Goal: Task Accomplishment & Management: Manage account settings

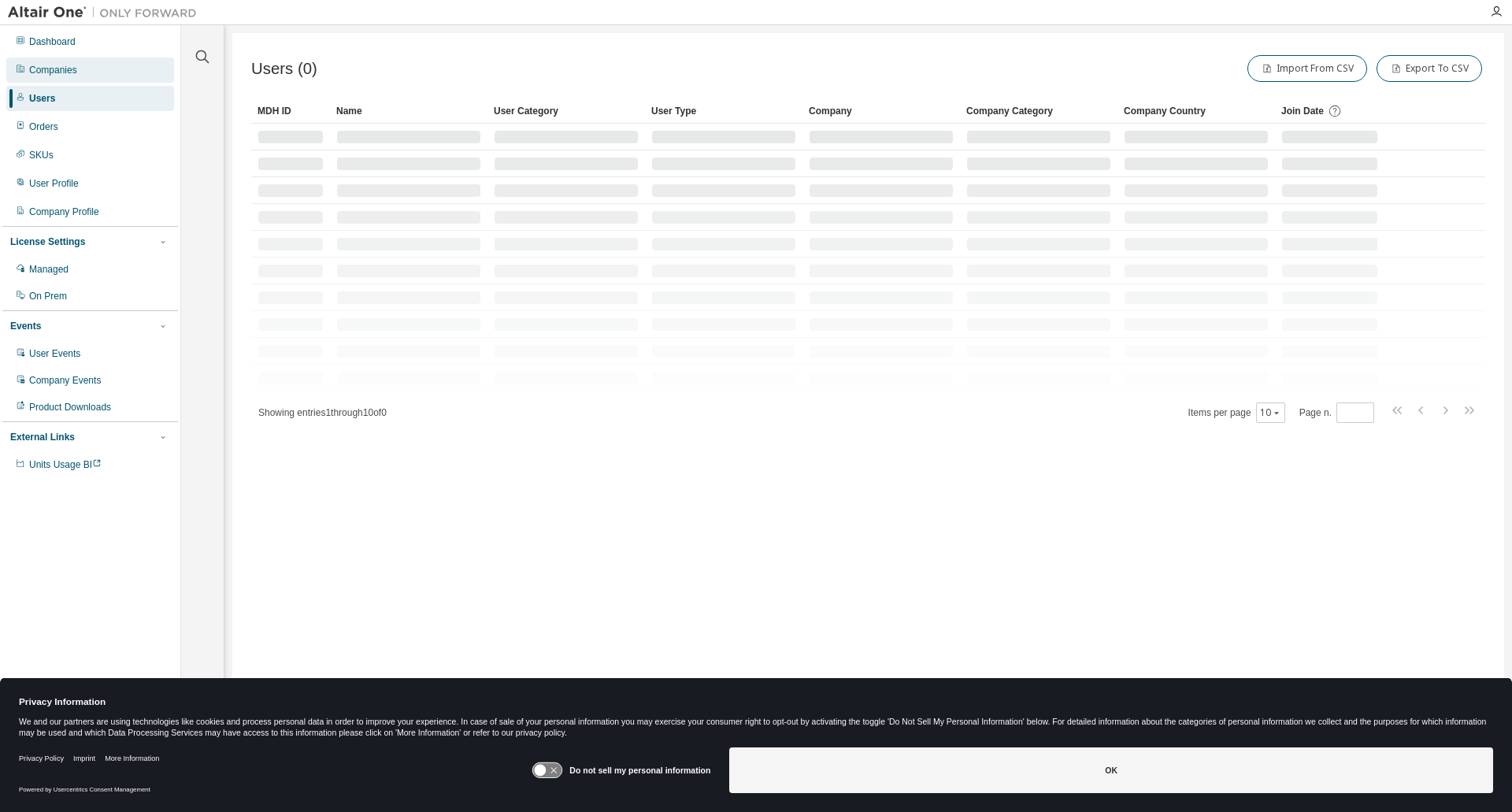
click at [121, 74] on div "Companies" at bounding box center [90, 70] width 168 height 25
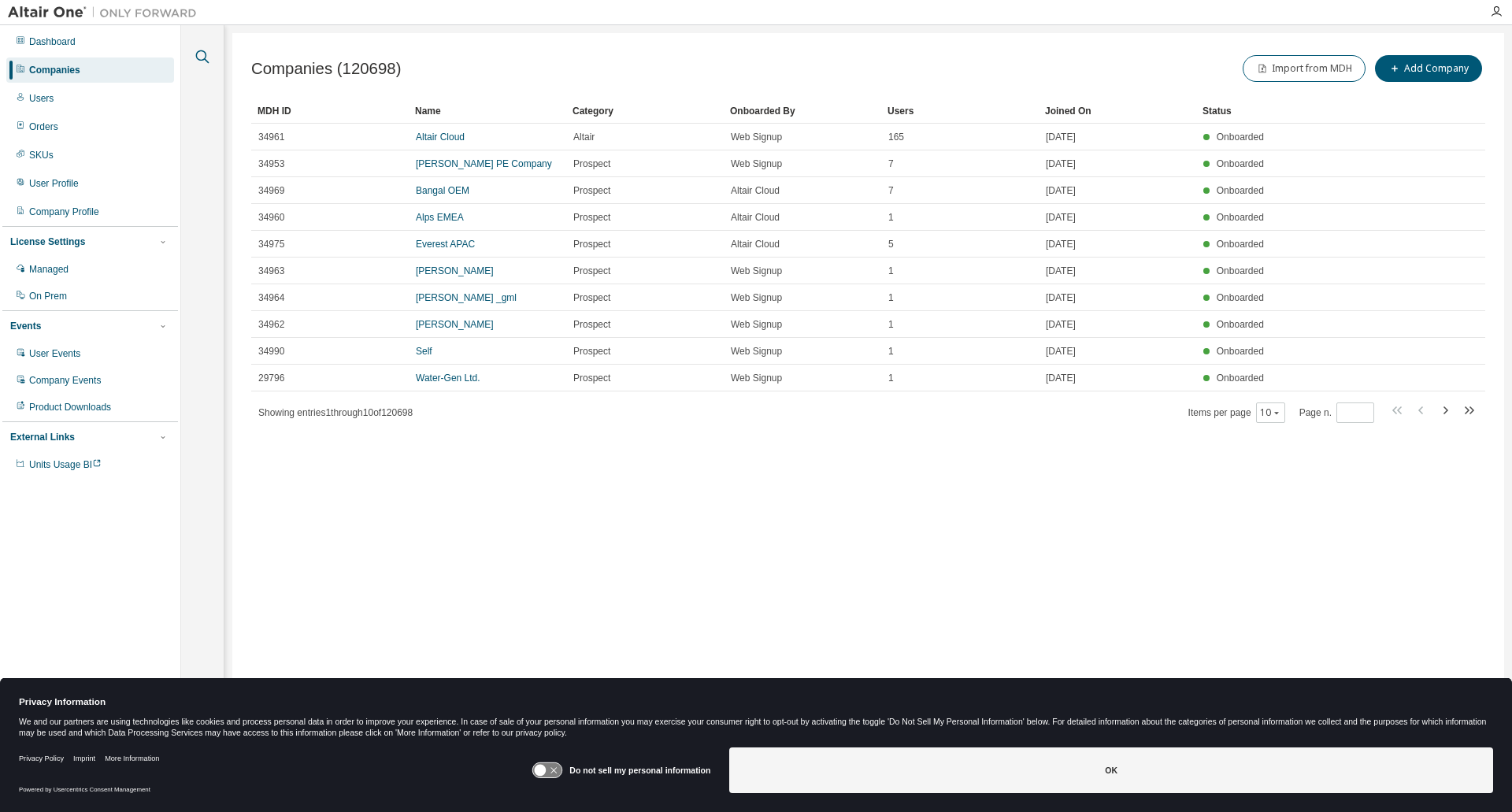
click at [205, 60] on icon "button" at bounding box center [202, 57] width 13 height 13
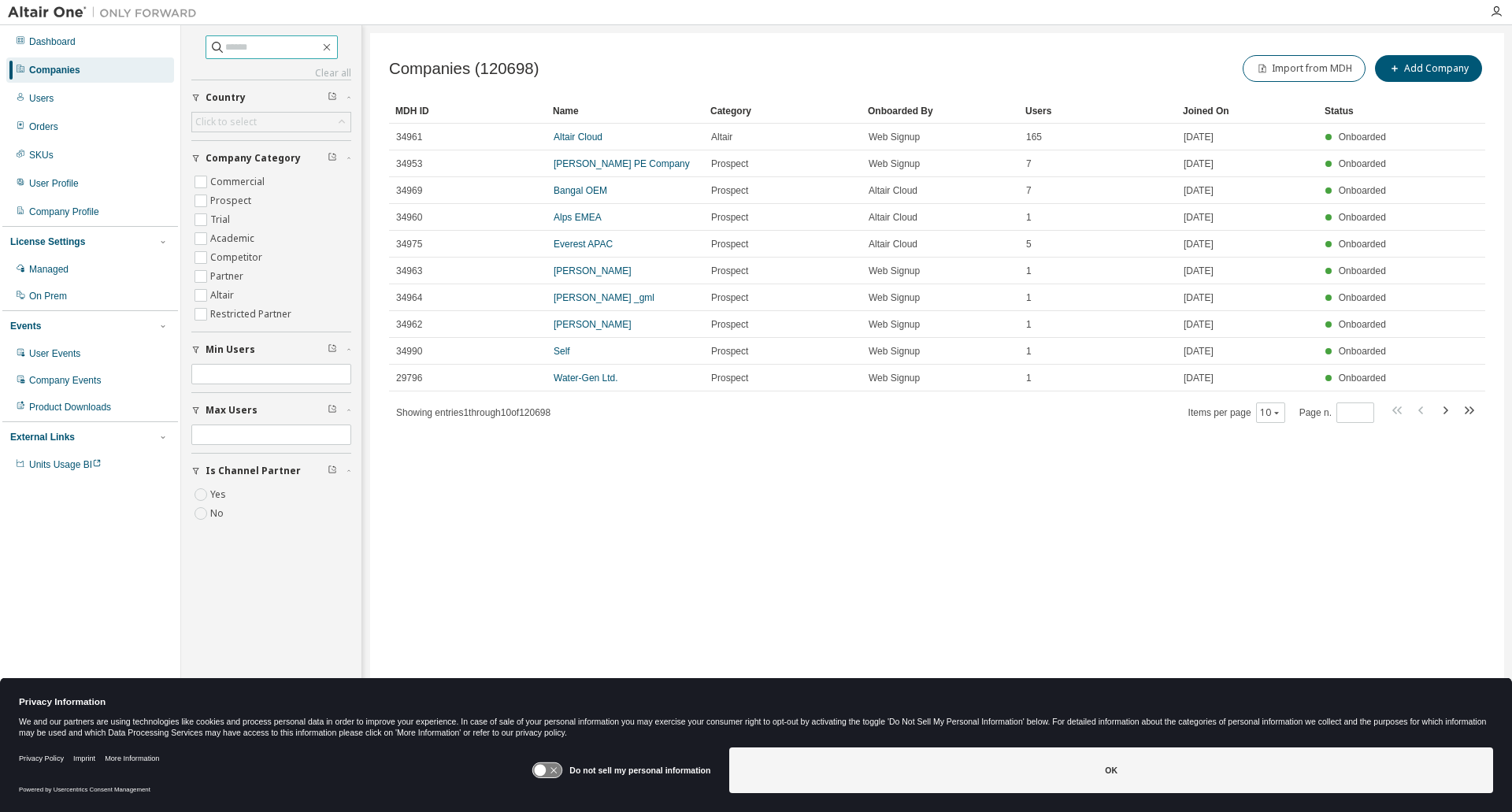
click at [233, 52] on input "text" at bounding box center [272, 47] width 94 height 16
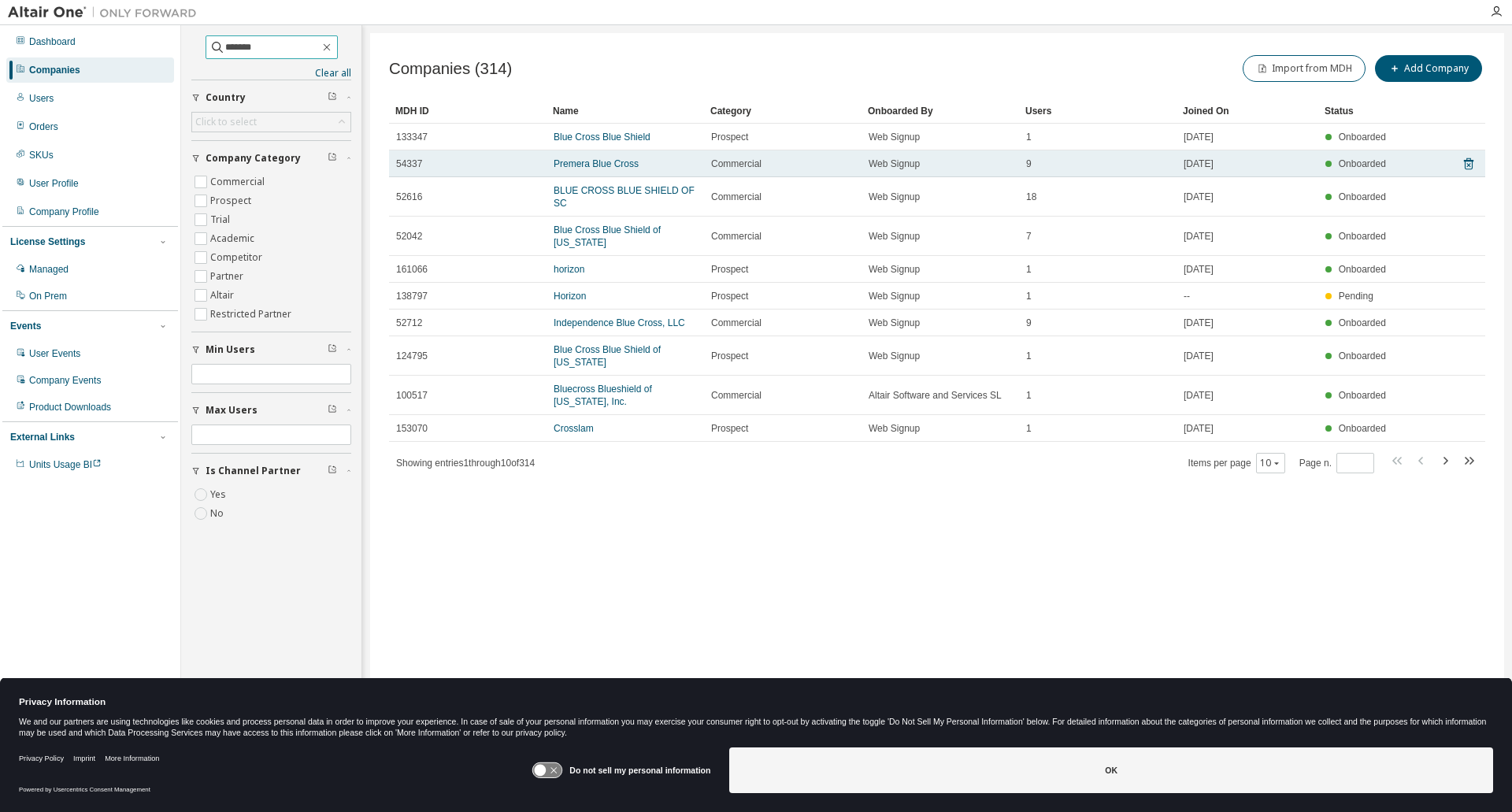
type input "*******"
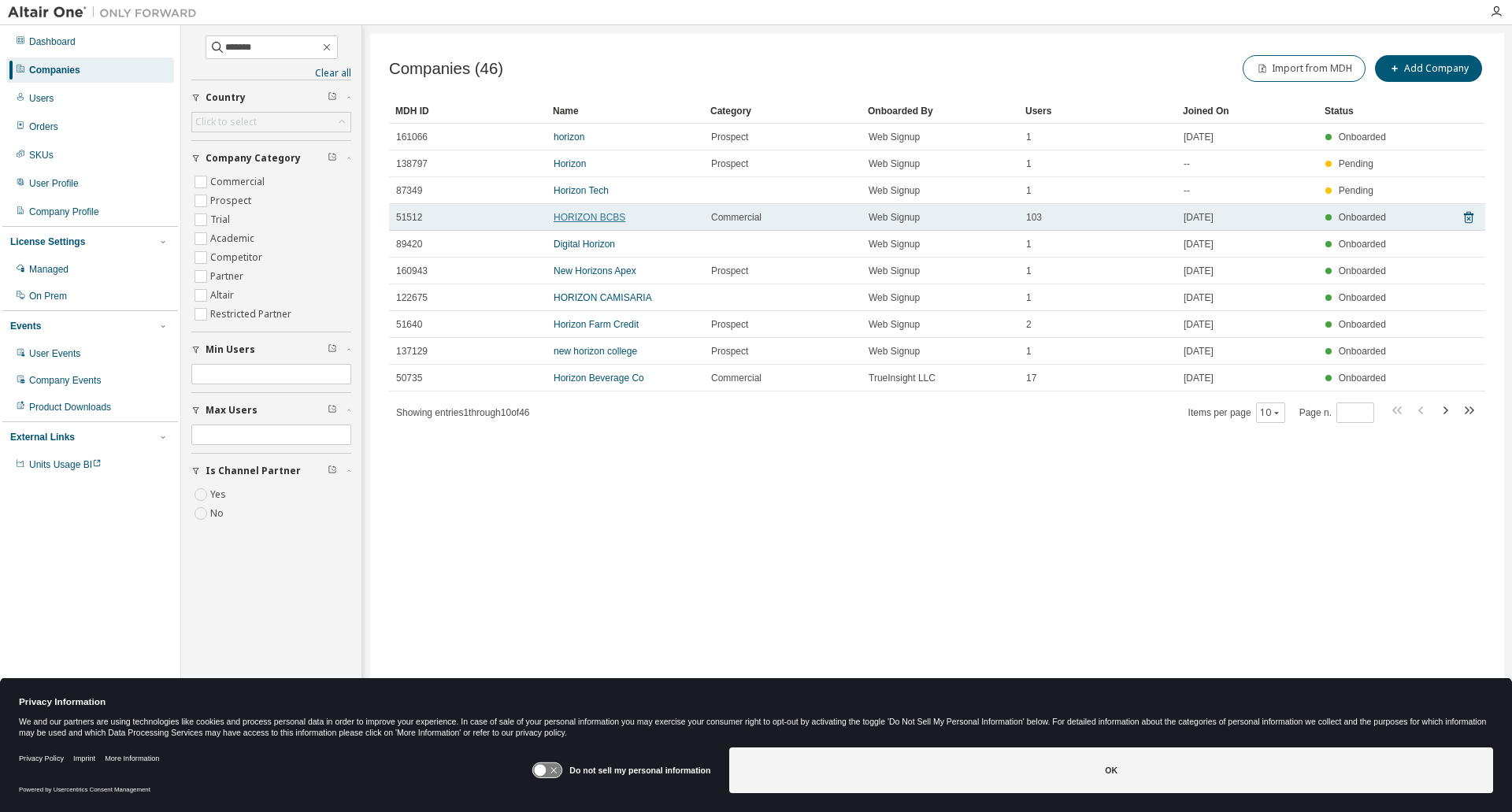
click at [569, 220] on link "HORIZON BCBS" at bounding box center [590, 217] width 72 height 11
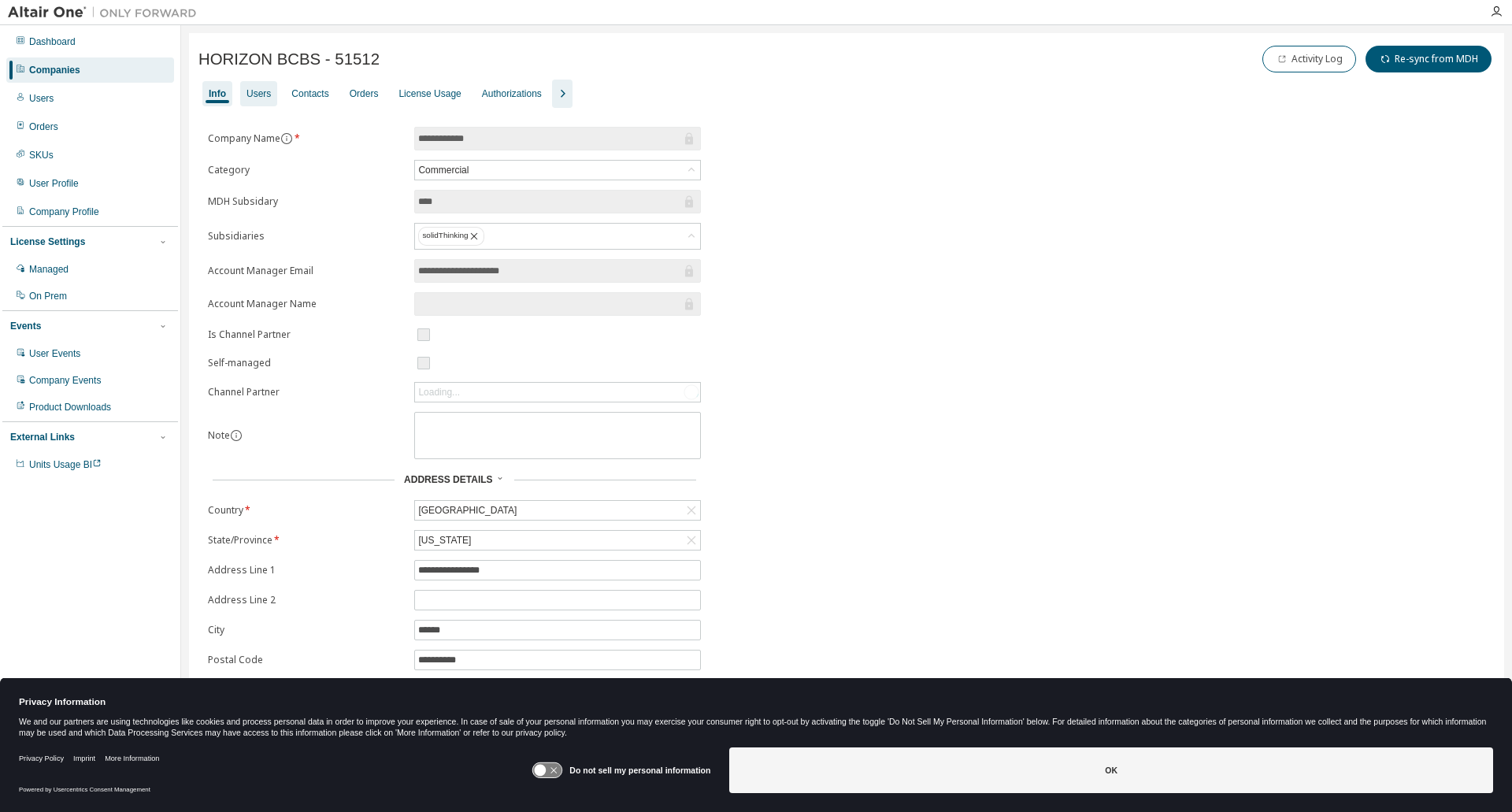
click at [252, 89] on div "Users" at bounding box center [259, 93] width 25 height 12
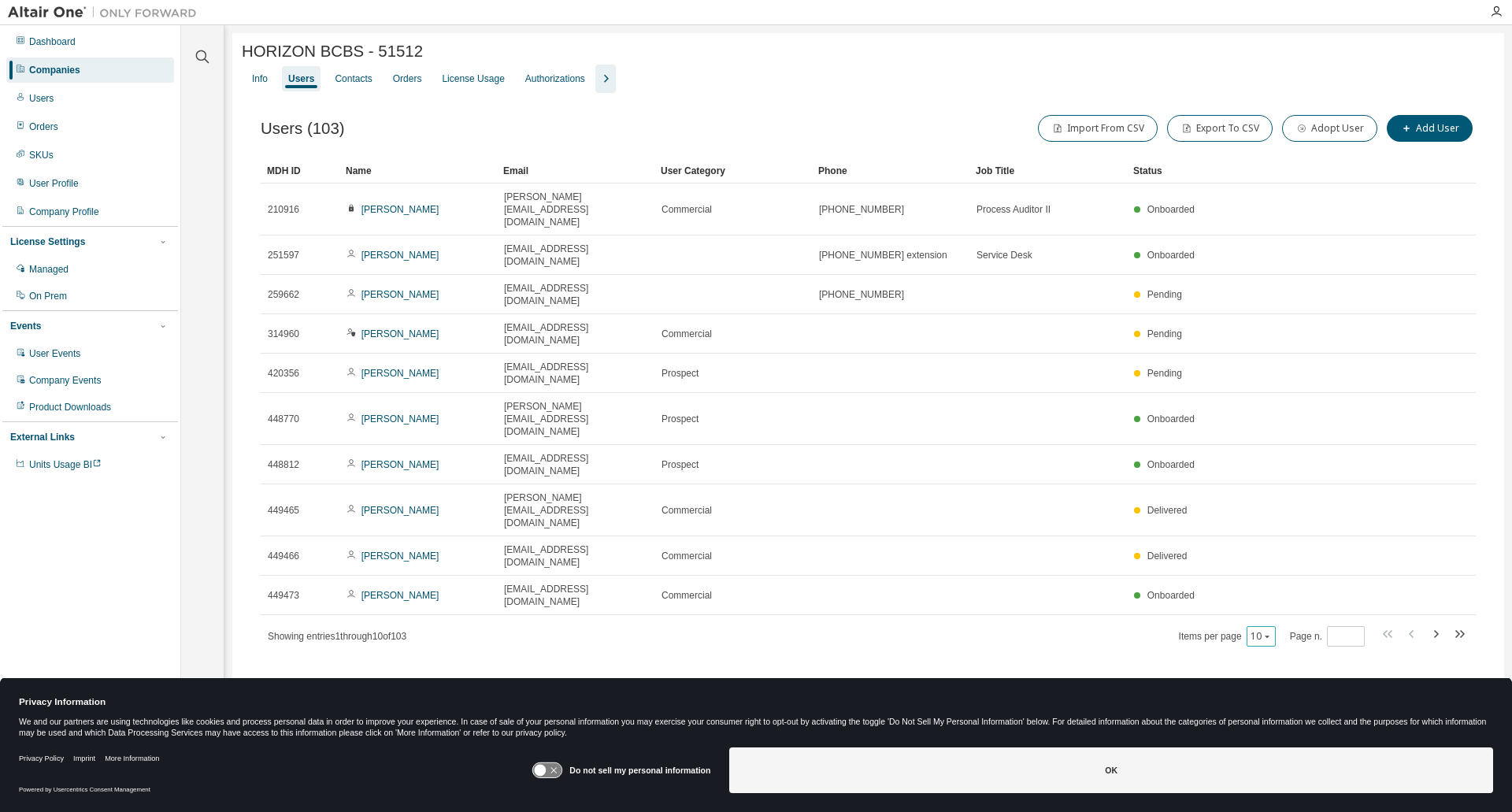
click at [1275, 627] on div "10" at bounding box center [1261, 637] width 29 height 20
click at [1268, 632] on icon "button" at bounding box center [1268, 637] width 10 height 10
click at [1274, 583] on div "100" at bounding box center [1312, 585] width 126 height 19
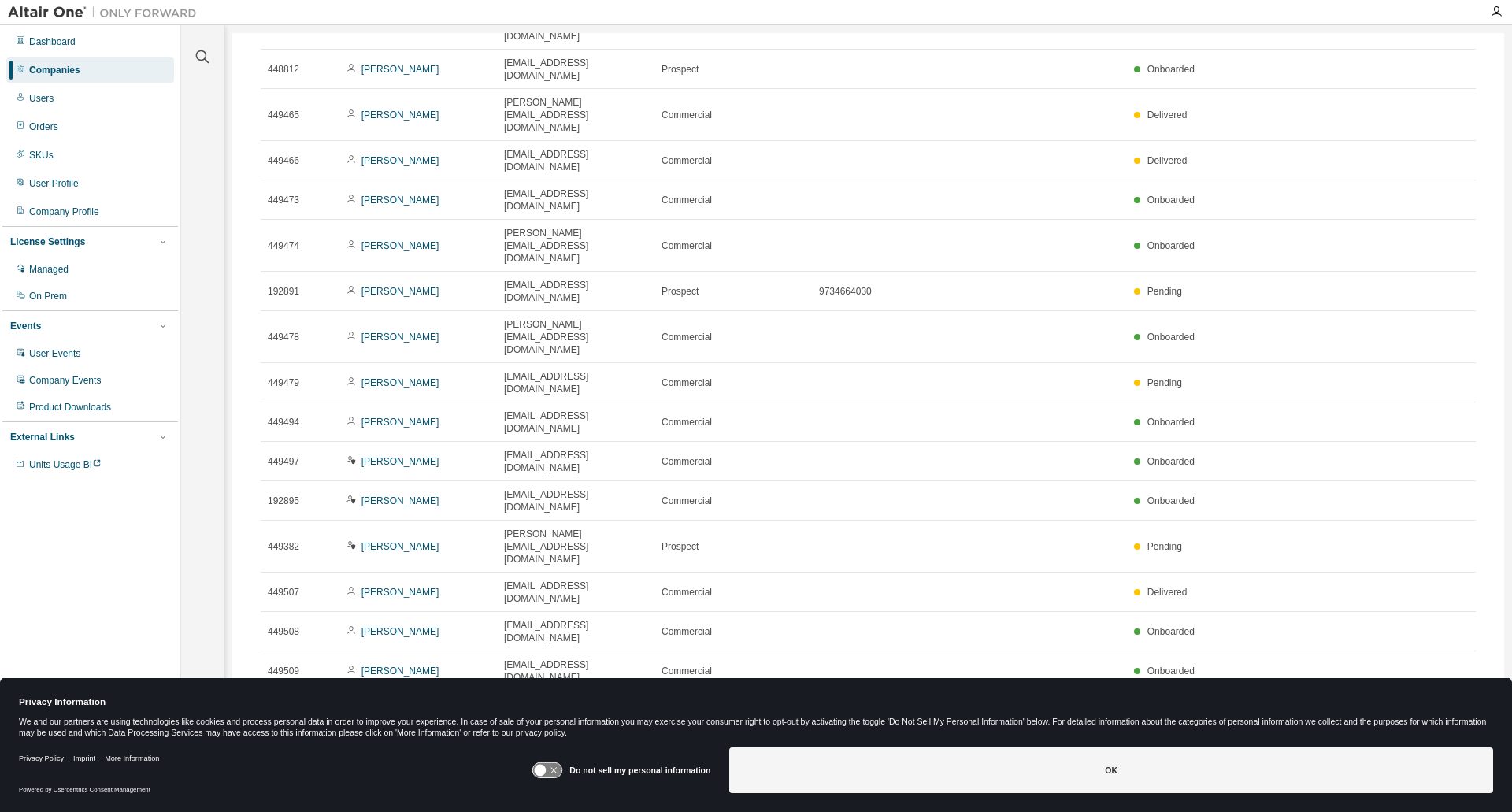
scroll to position [397, 0]
type button "100"
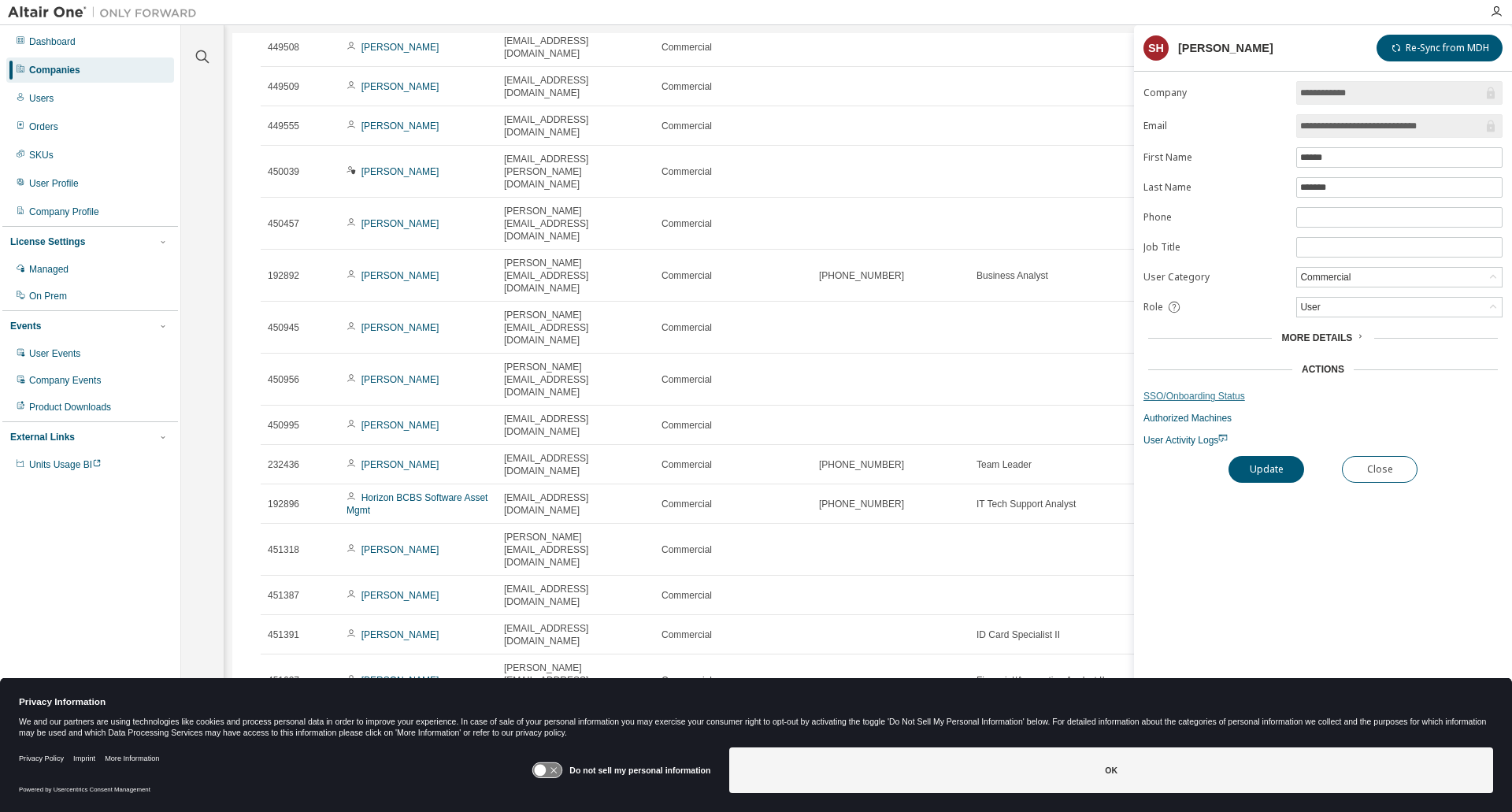
click at [1279, 400] on link "SSO/Onboarding Status" at bounding box center [1323, 396] width 360 height 12
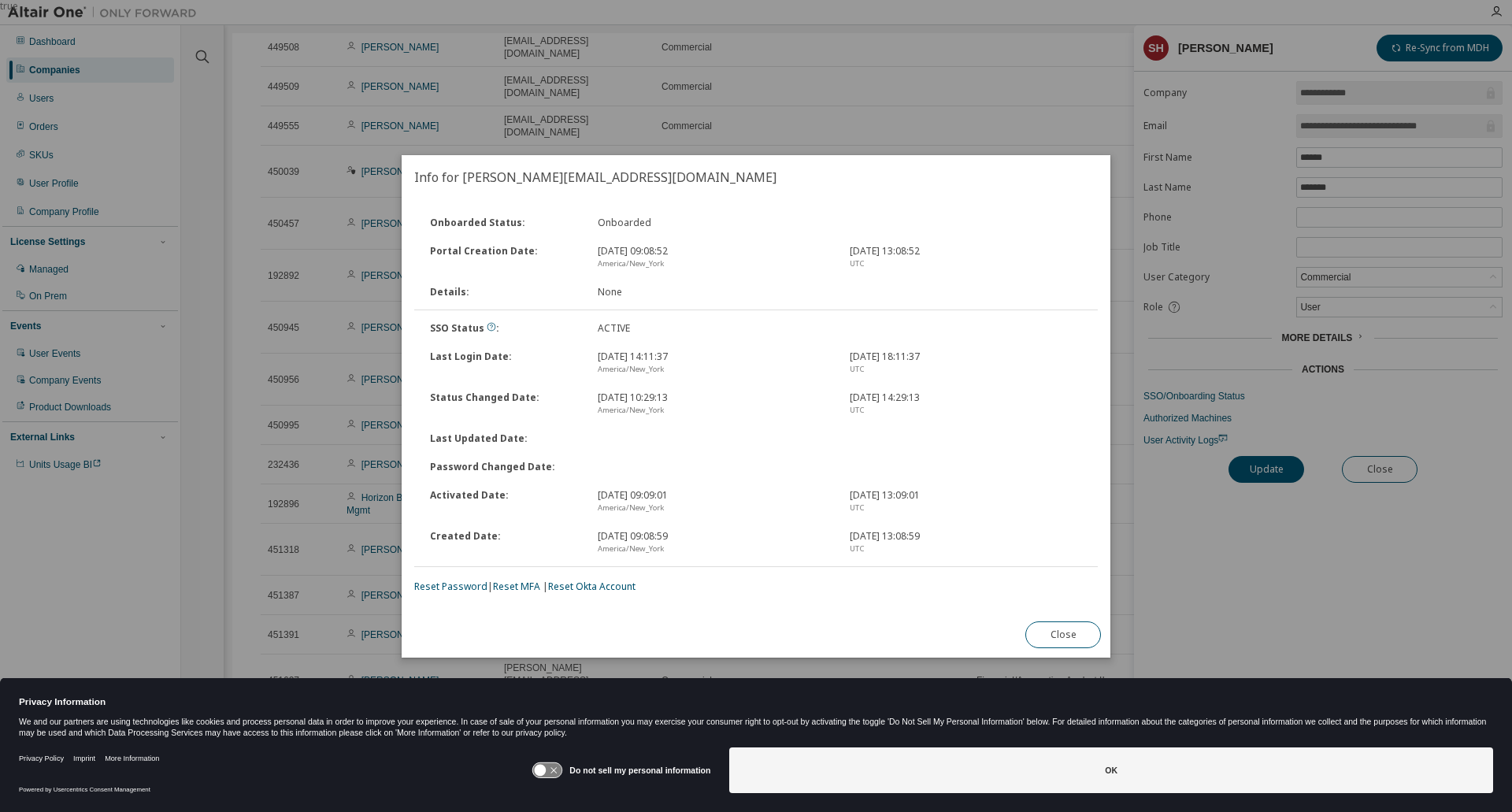
click at [1081, 602] on div "Onboarded Status : Onboarded Portal Creation Date : [DATE] 09:08:52 [GEOGRAPHIC…" at bounding box center [756, 406] width 709 height 413
click at [1072, 628] on button "Close" at bounding box center [1063, 635] width 75 height 27
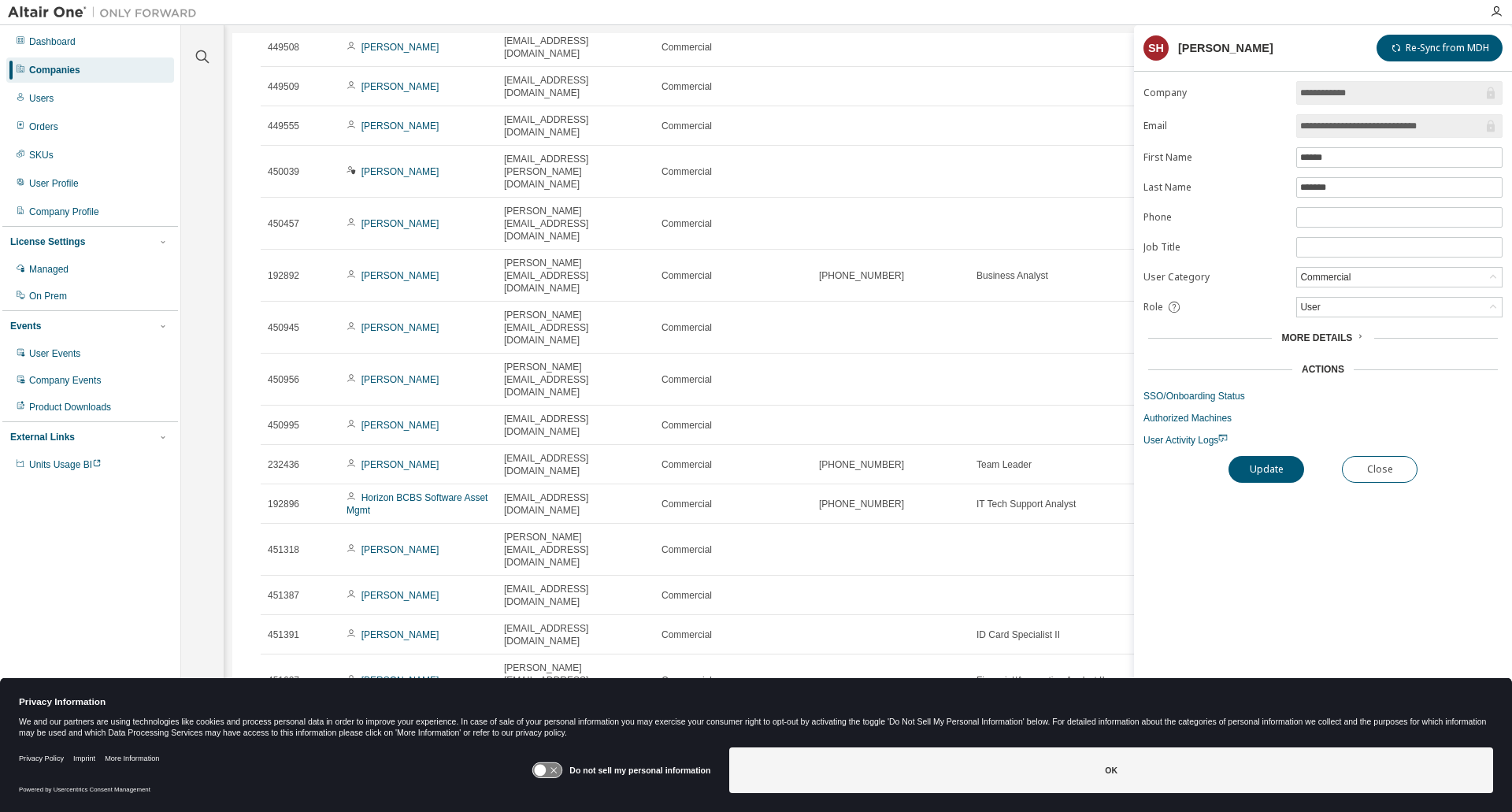
click at [1306, 339] on span "More Details" at bounding box center [1317, 338] width 71 height 11
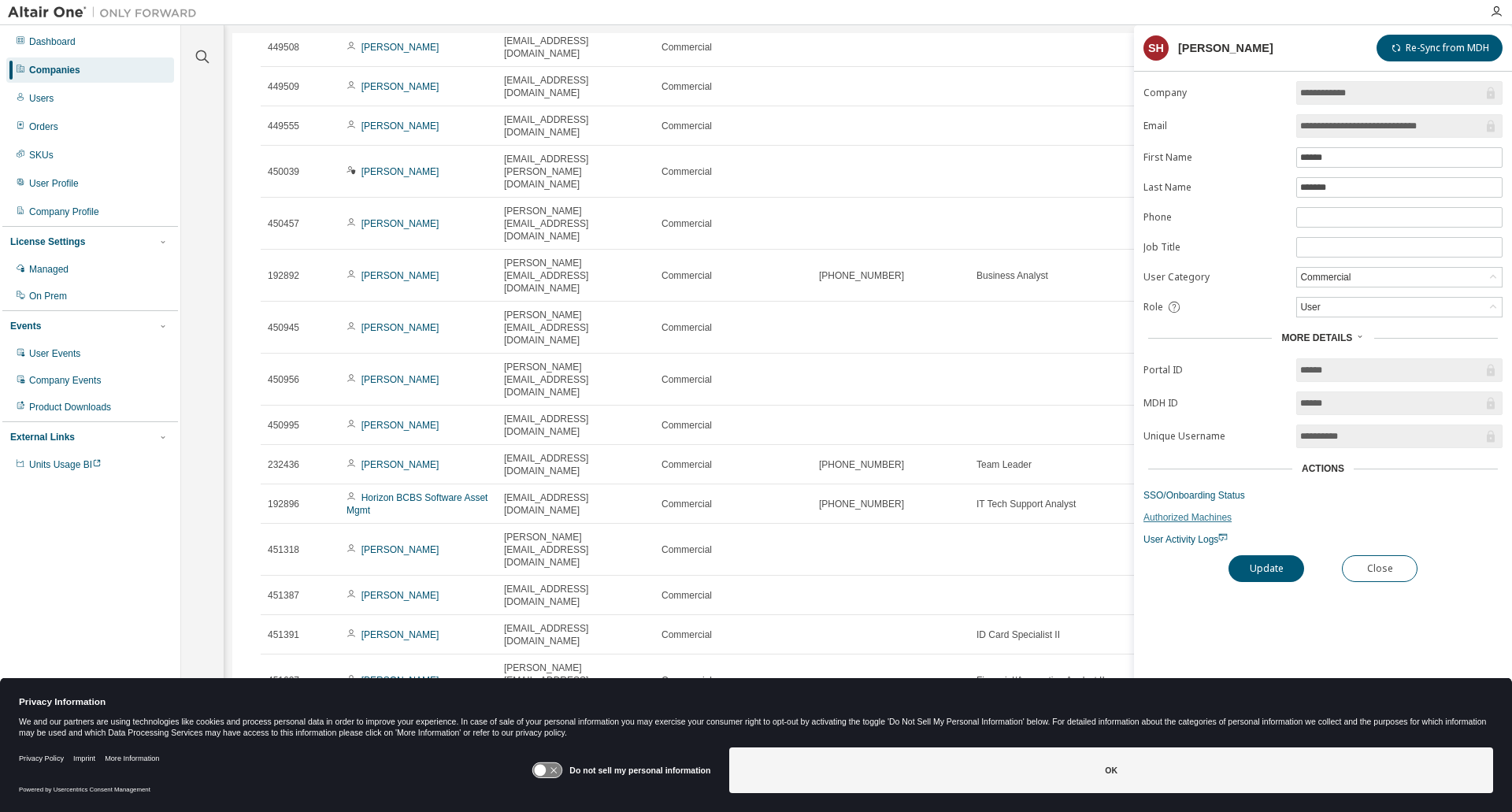
click at [1208, 519] on link "Authorized Machines" at bounding box center [1323, 517] width 360 height 12
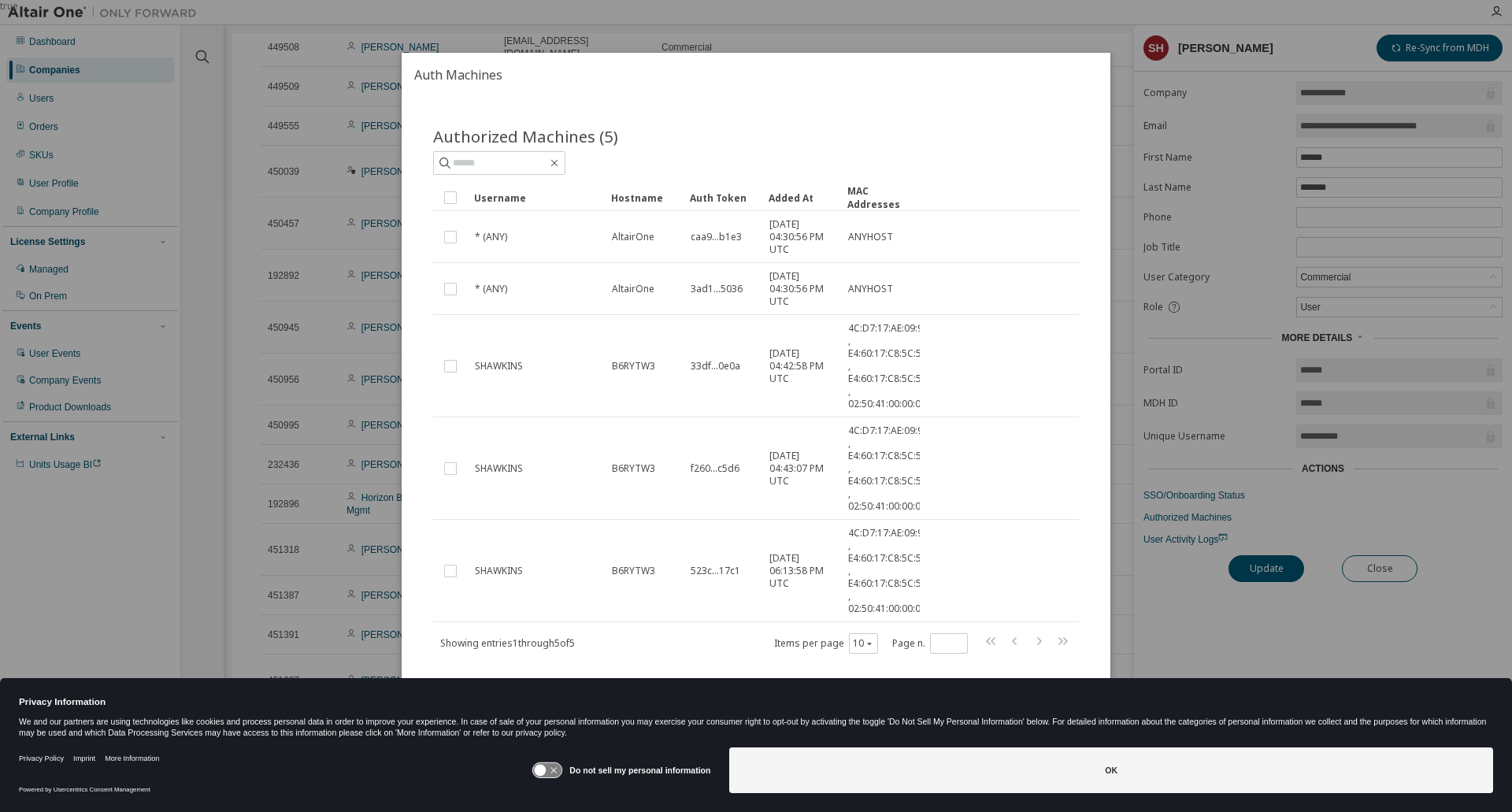
click at [1182, 562] on div "true" at bounding box center [756, 406] width 1512 height 812
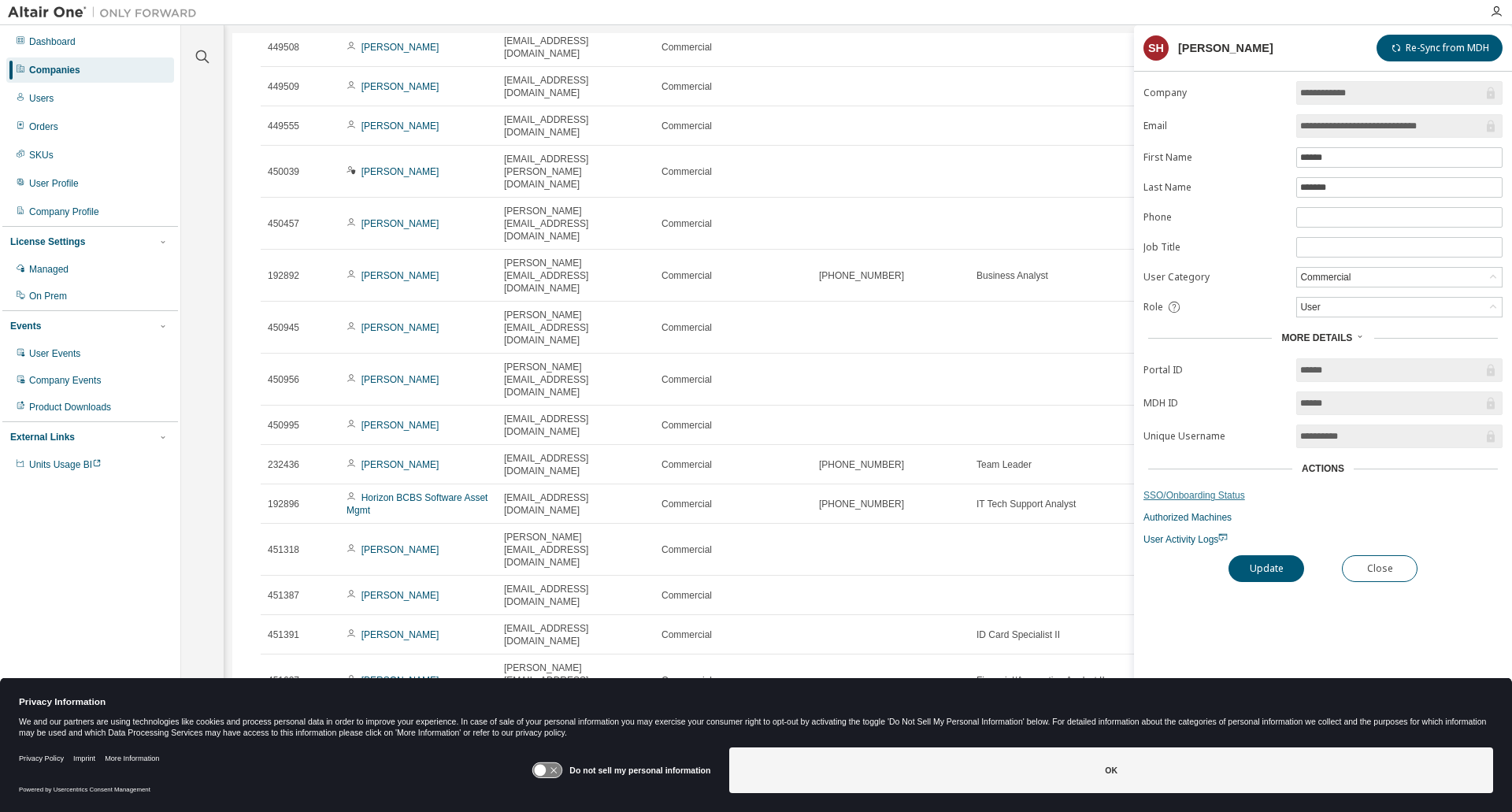
click at [1176, 497] on link "SSO/Onboarding Status" at bounding box center [1323, 495] width 360 height 12
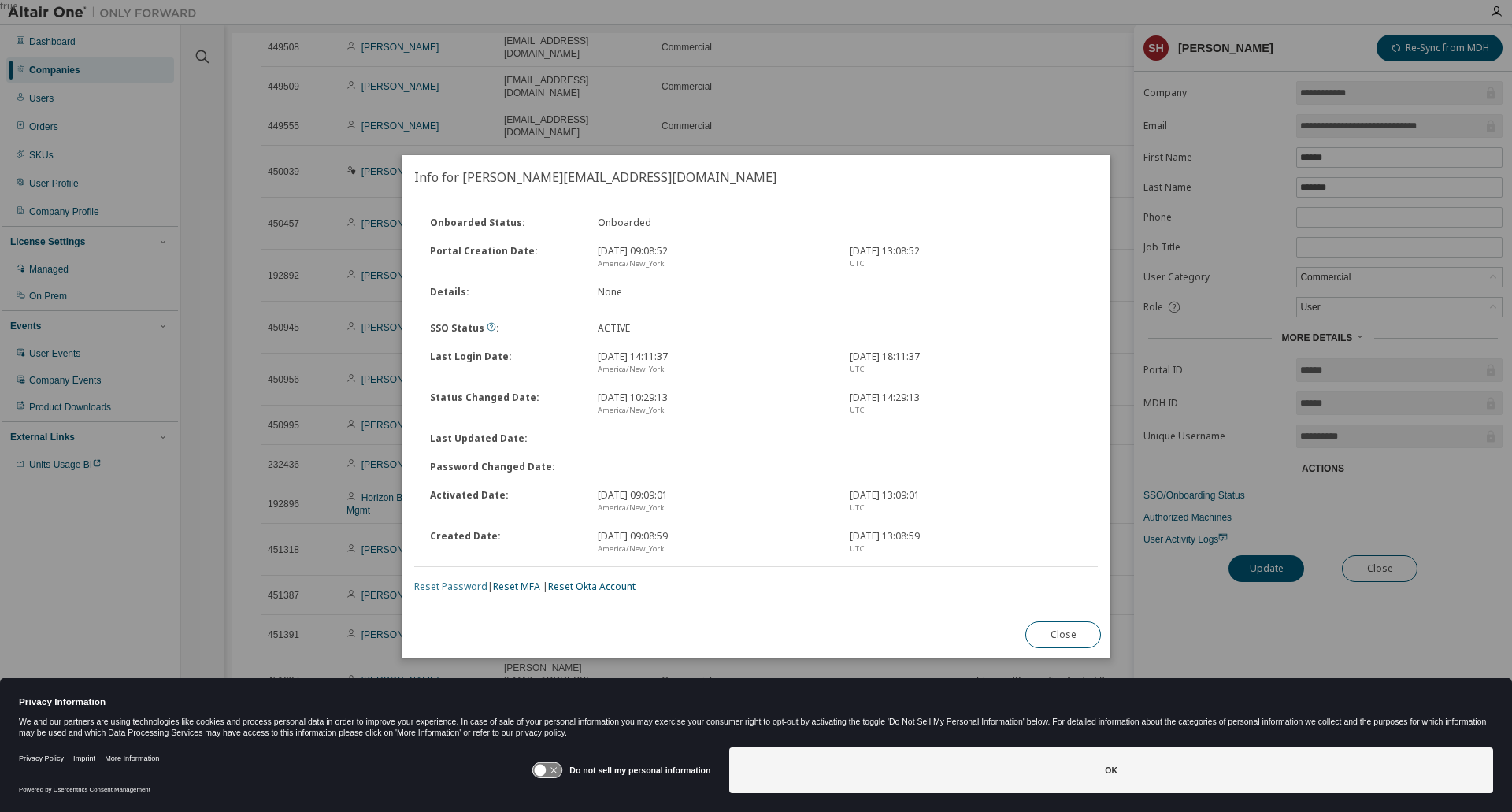
click at [457, 587] on link "Reset Password" at bounding box center [450, 587] width 73 height 13
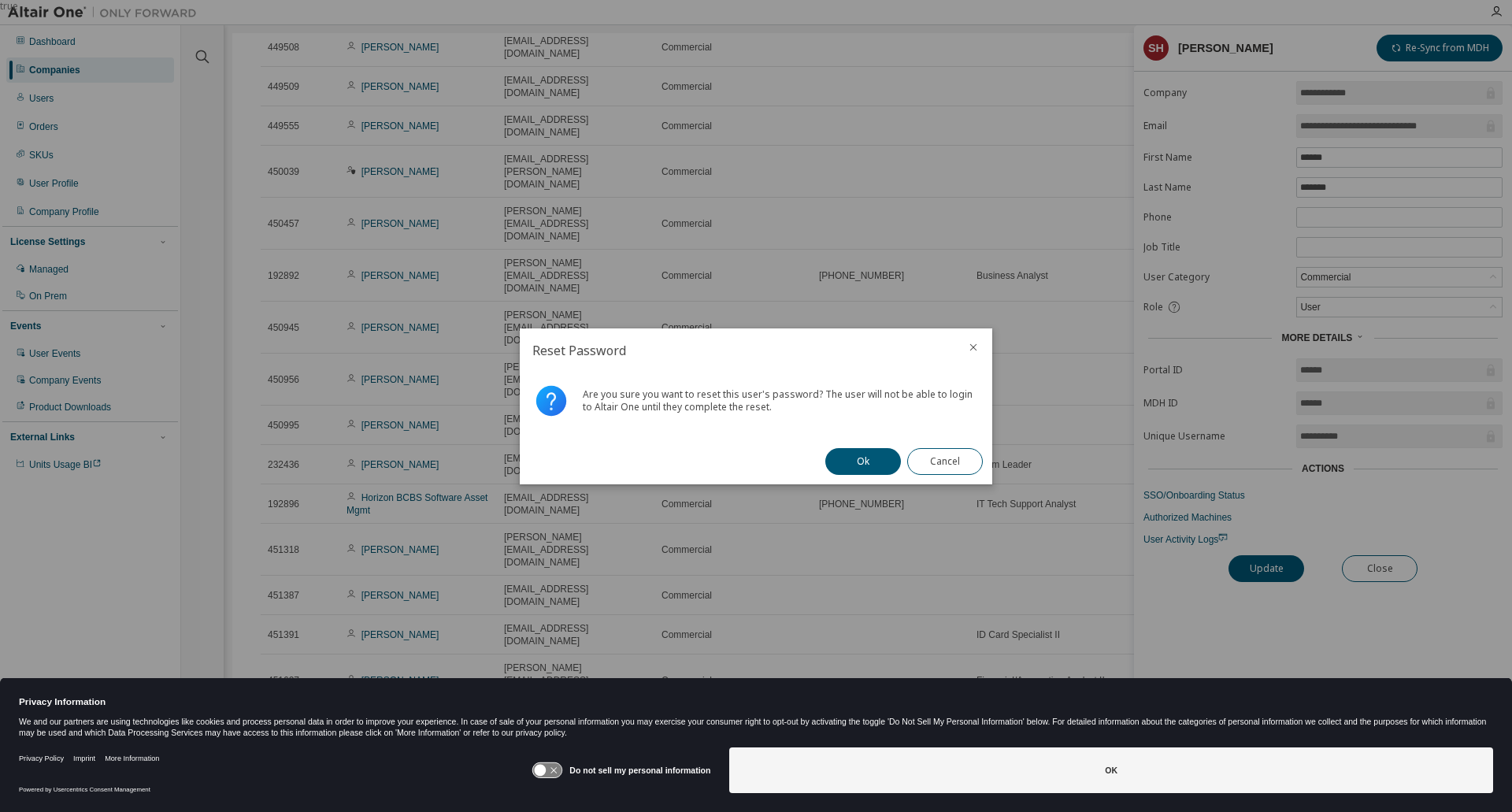
click at [852, 446] on div "Ok Cancel" at bounding box center [903, 462] width 176 height 46
click at [856, 458] on button "Ok" at bounding box center [863, 461] width 75 height 27
click at [942, 464] on button "Close" at bounding box center [945, 461] width 75 height 27
